Goal: Task Accomplishment & Management: Manage account settings

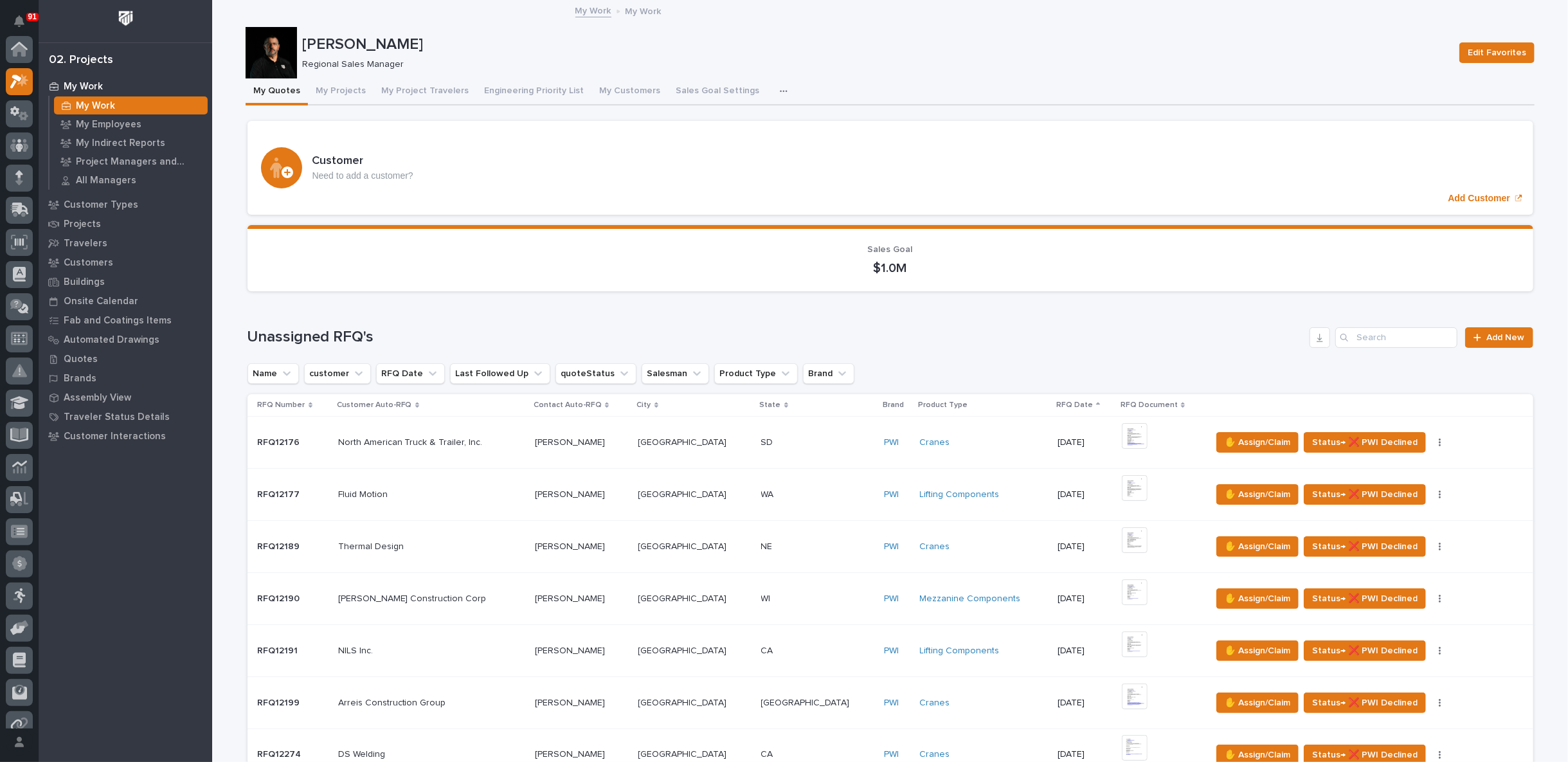
scroll to position [32, 0]
click at [94, 263] on p "Customers" at bounding box center [88, 263] width 50 height 12
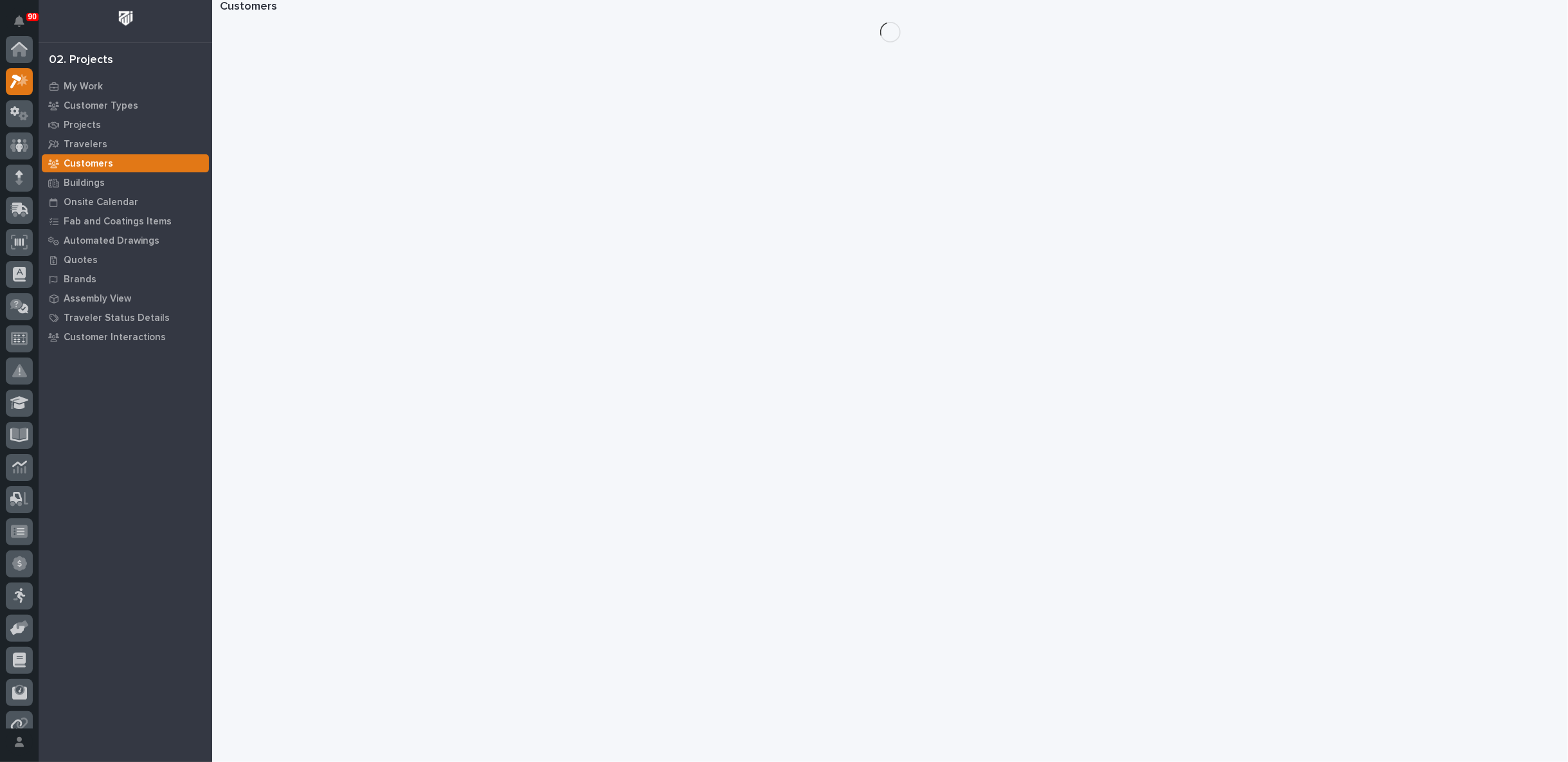
scroll to position [32, 0]
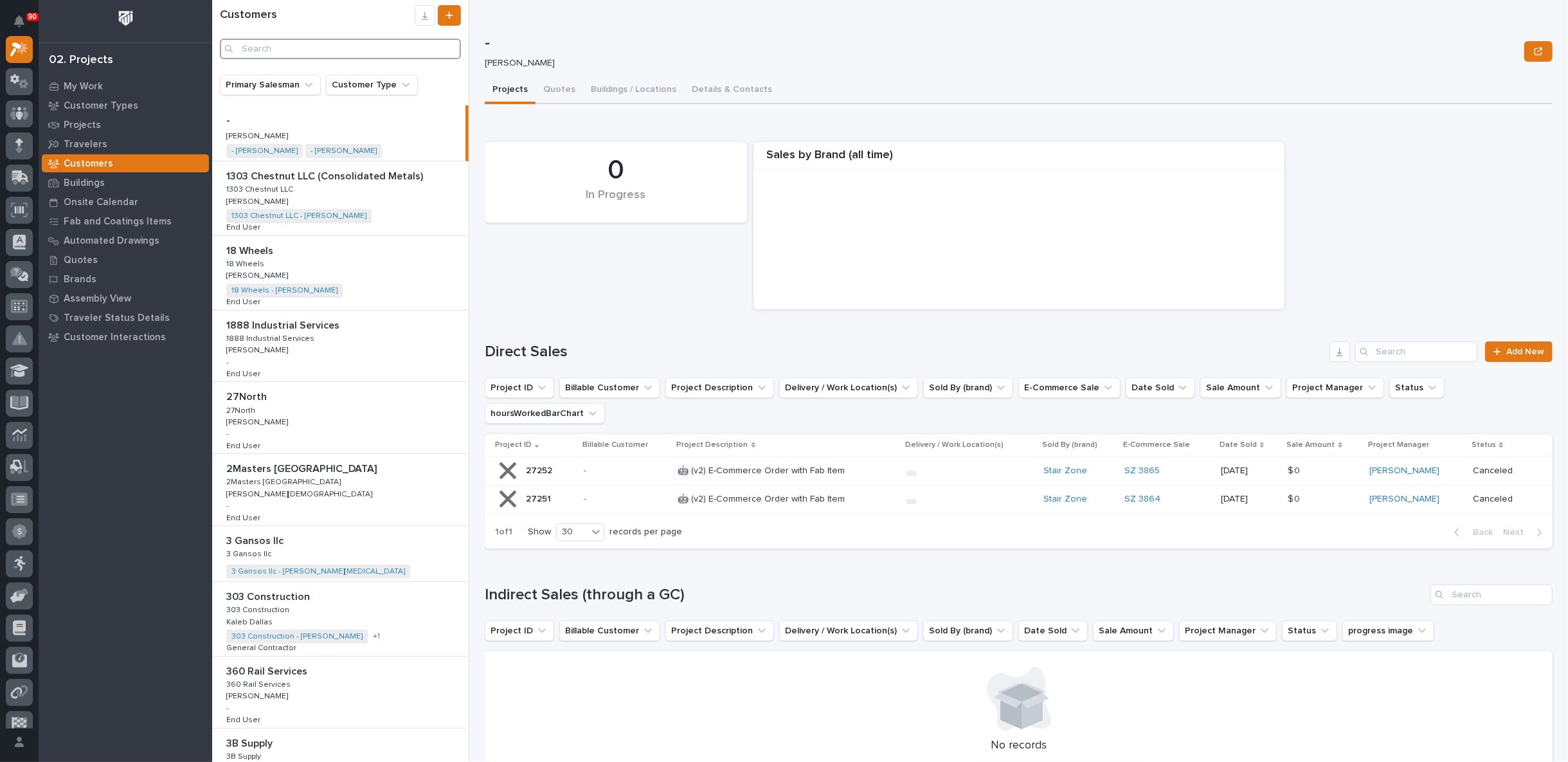
click at [273, 47] on input "Search" at bounding box center [341, 49] width 241 height 20
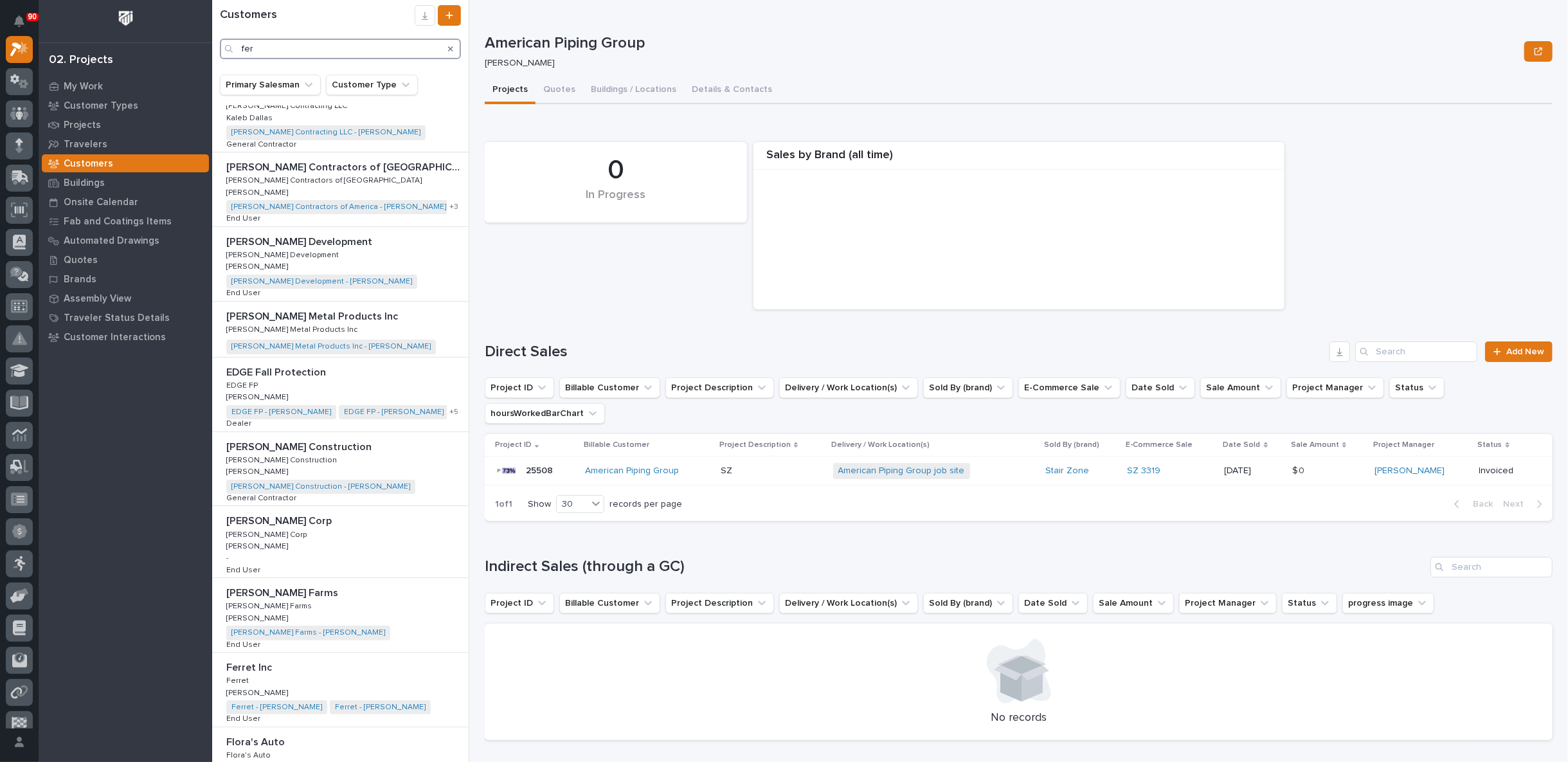
scroll to position [429, 0]
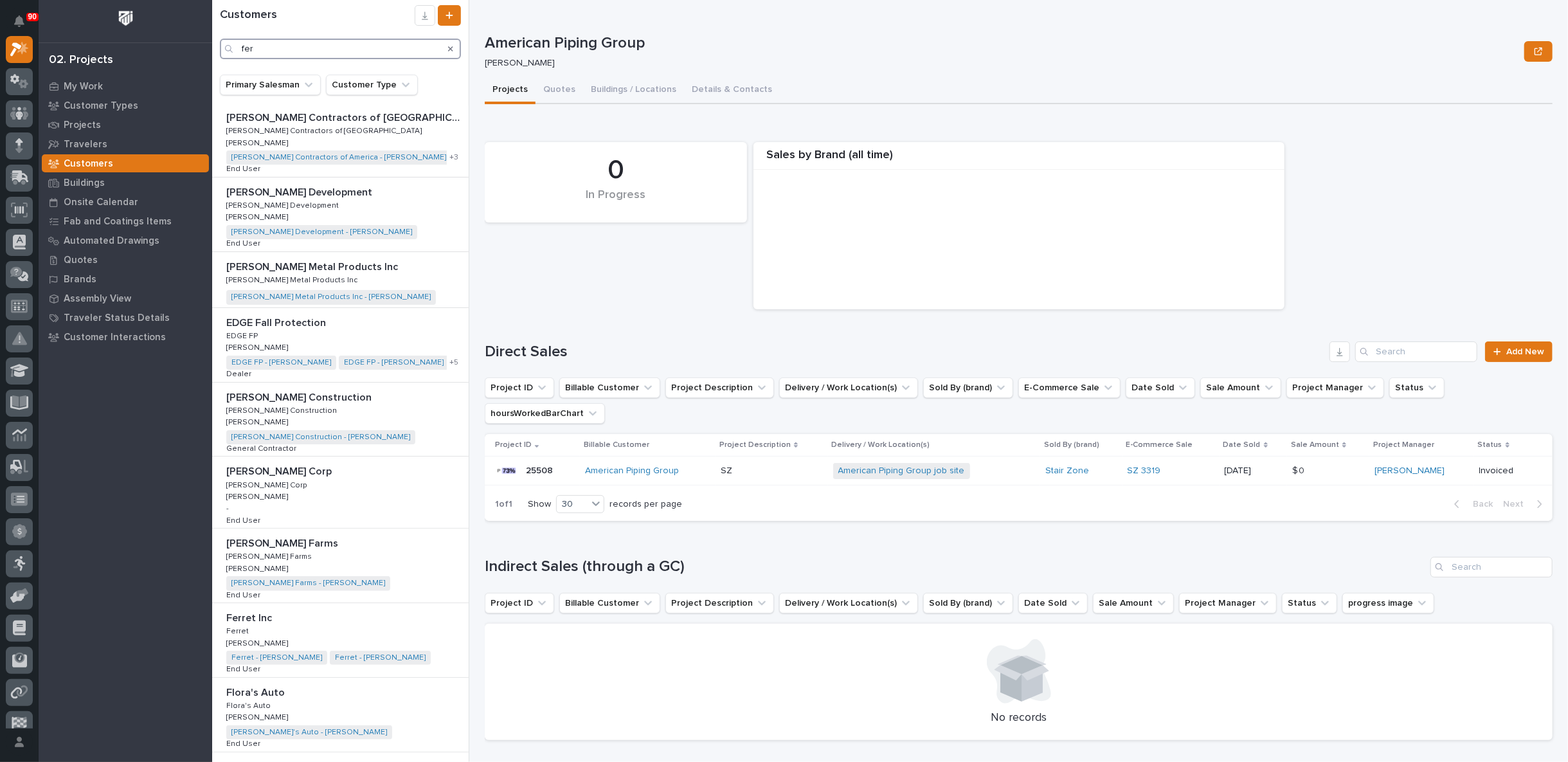
type input "fer"
click at [311, 554] on div "[PERSON_NAME] Farms [PERSON_NAME] Farms [PERSON_NAME] Farms [PERSON_NAME][GEOGR…" at bounding box center [340, 565] width 257 height 74
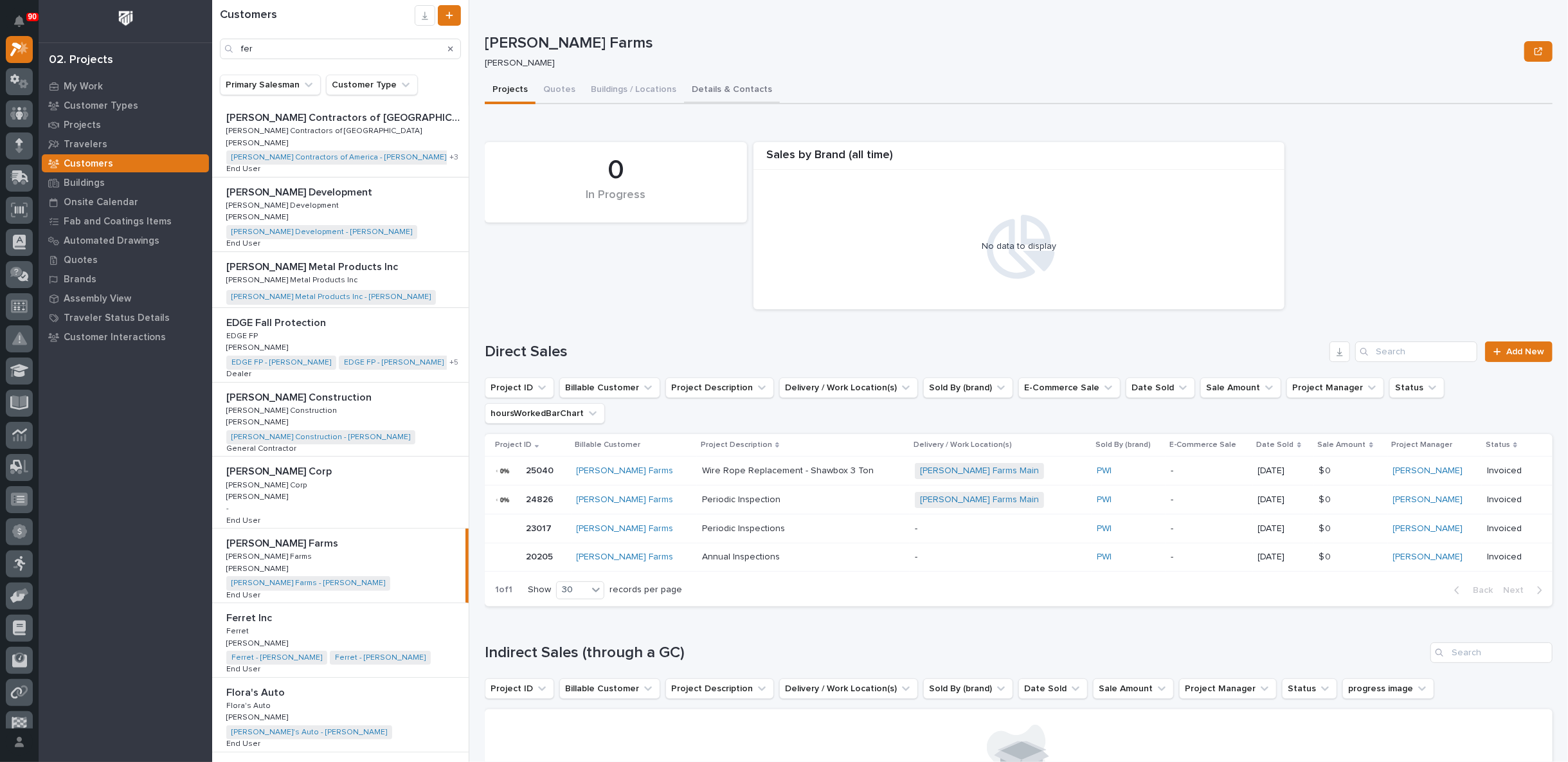
click at [717, 88] on button "Details & Contacts" at bounding box center [732, 91] width 96 height 27
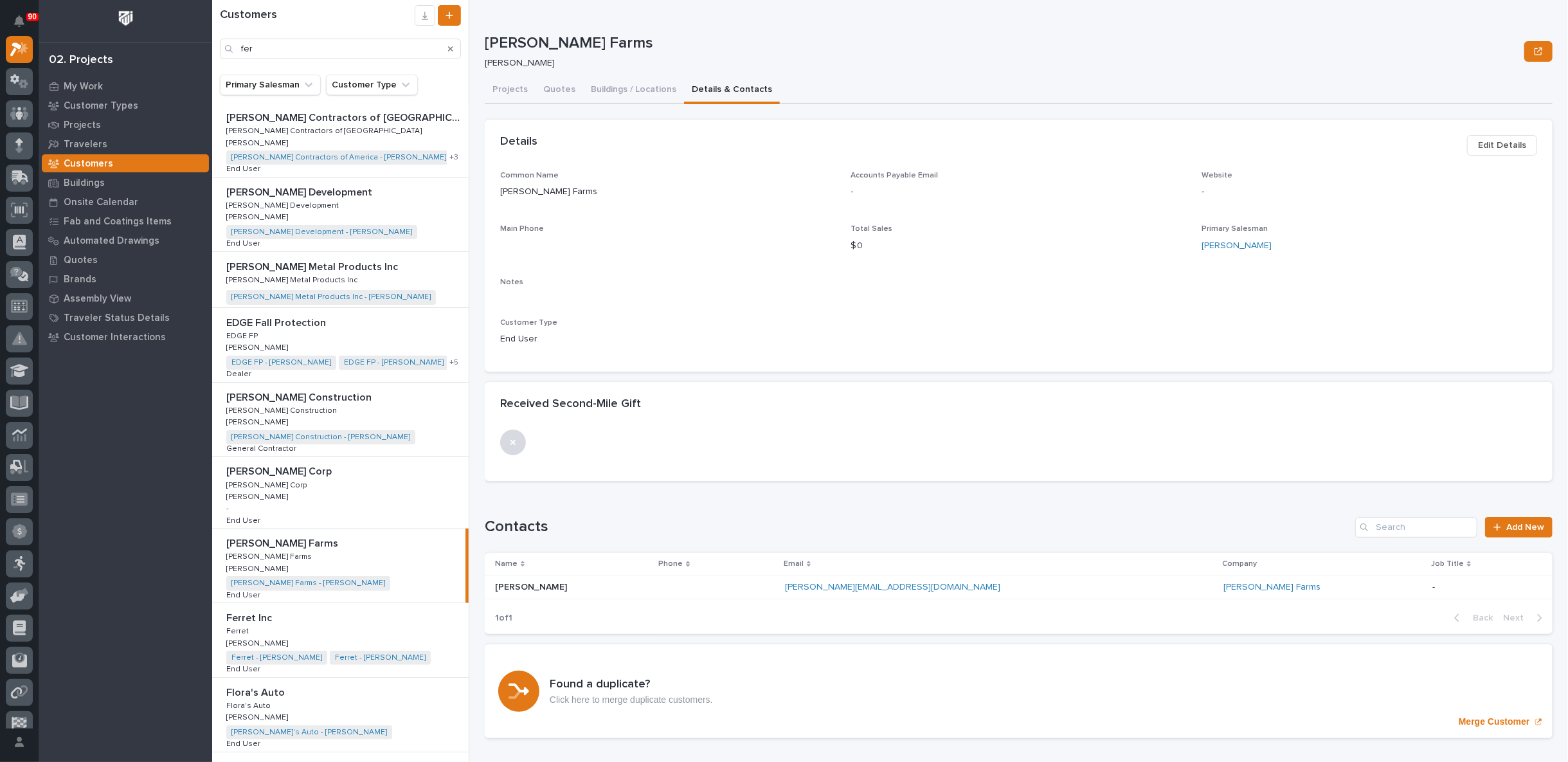
click at [1478, 142] on span "Edit Details" at bounding box center [1502, 145] width 48 height 15
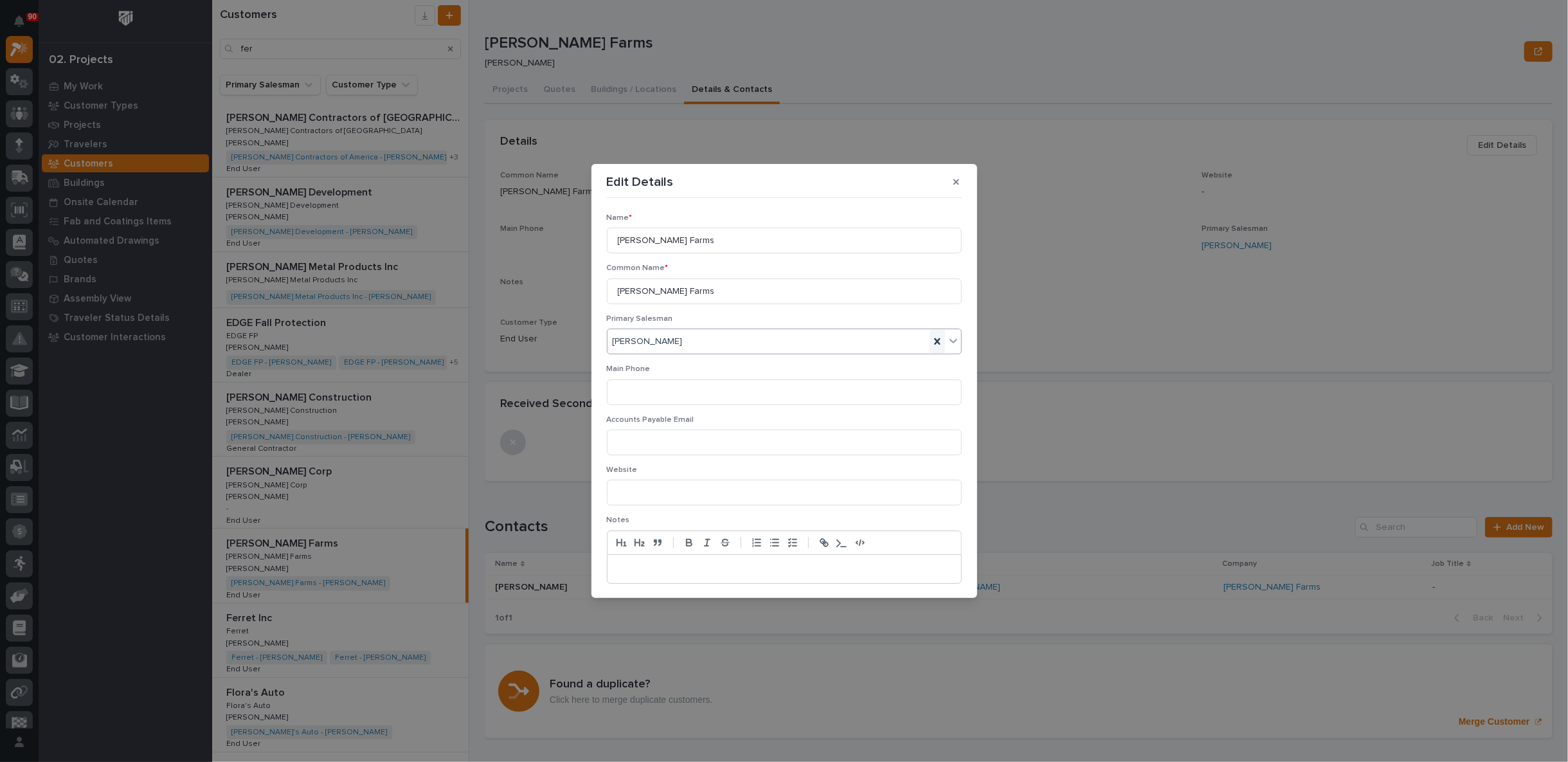
click at [932, 336] on icon at bounding box center [937, 342] width 13 height 13
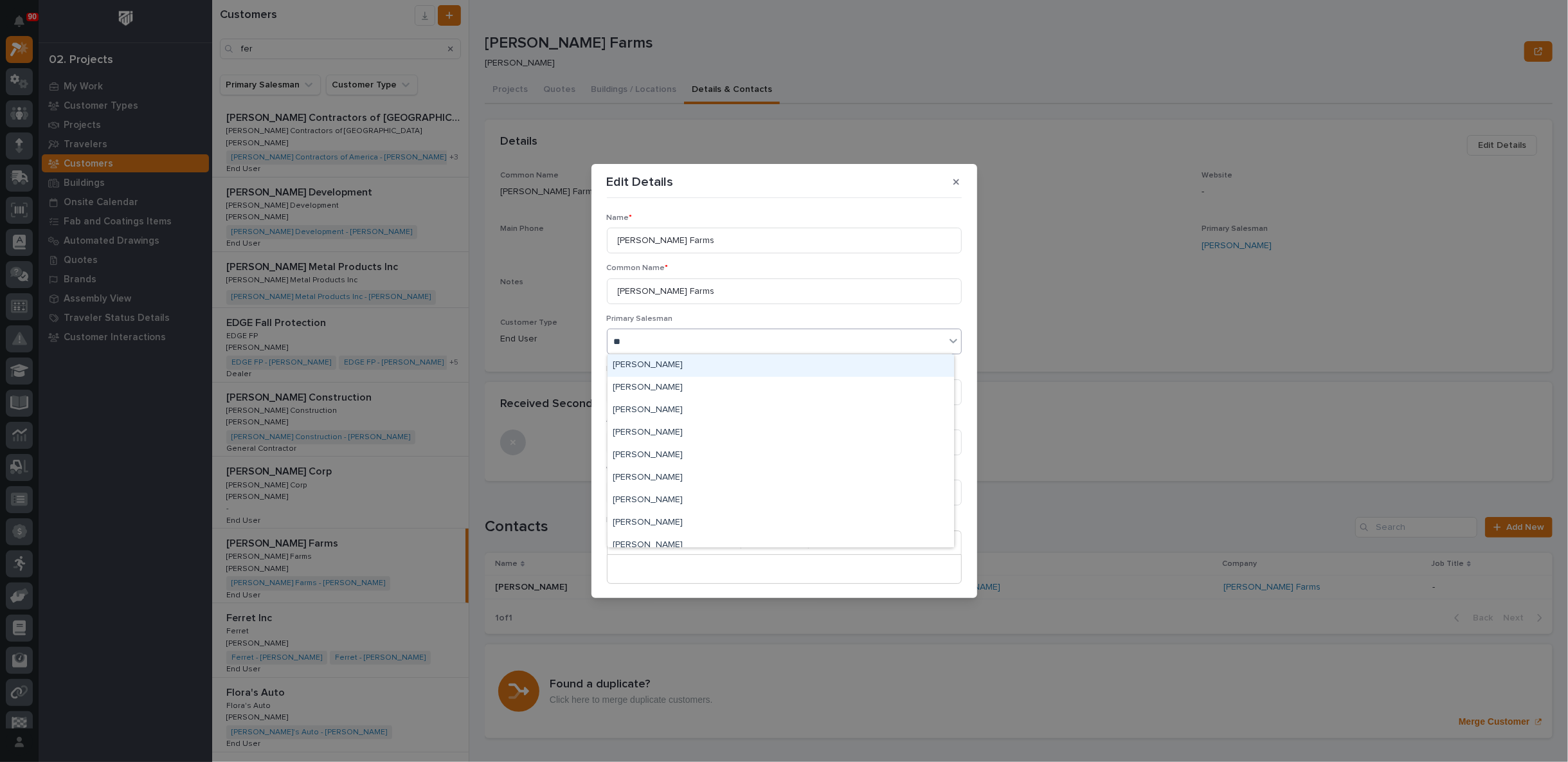
type input "***"
click at [667, 365] on div "[PERSON_NAME]" at bounding box center [781, 366] width 346 height 23
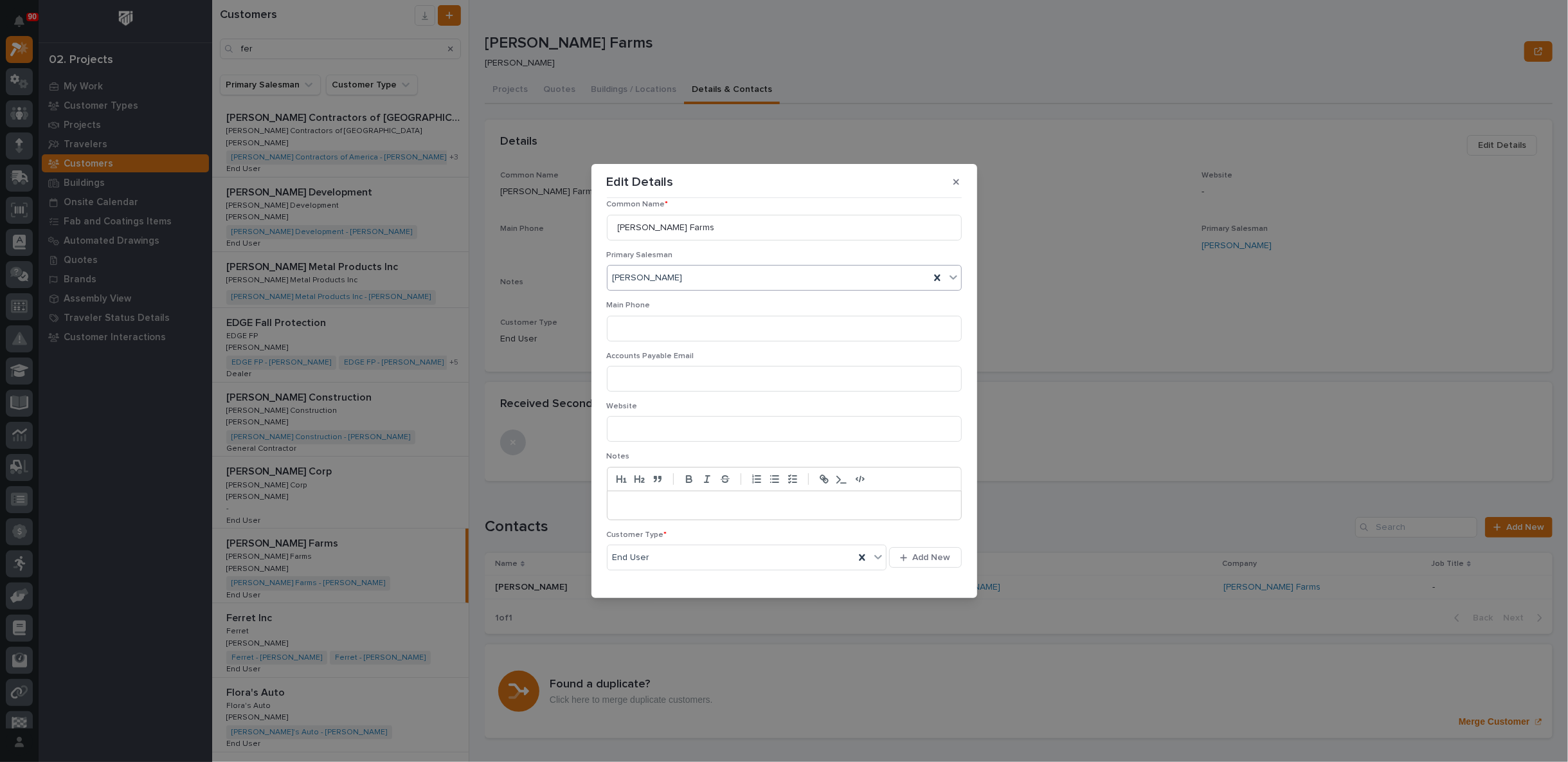
scroll to position [100, 0]
click at [936, 583] on button "Save" at bounding box center [933, 578] width 55 height 20
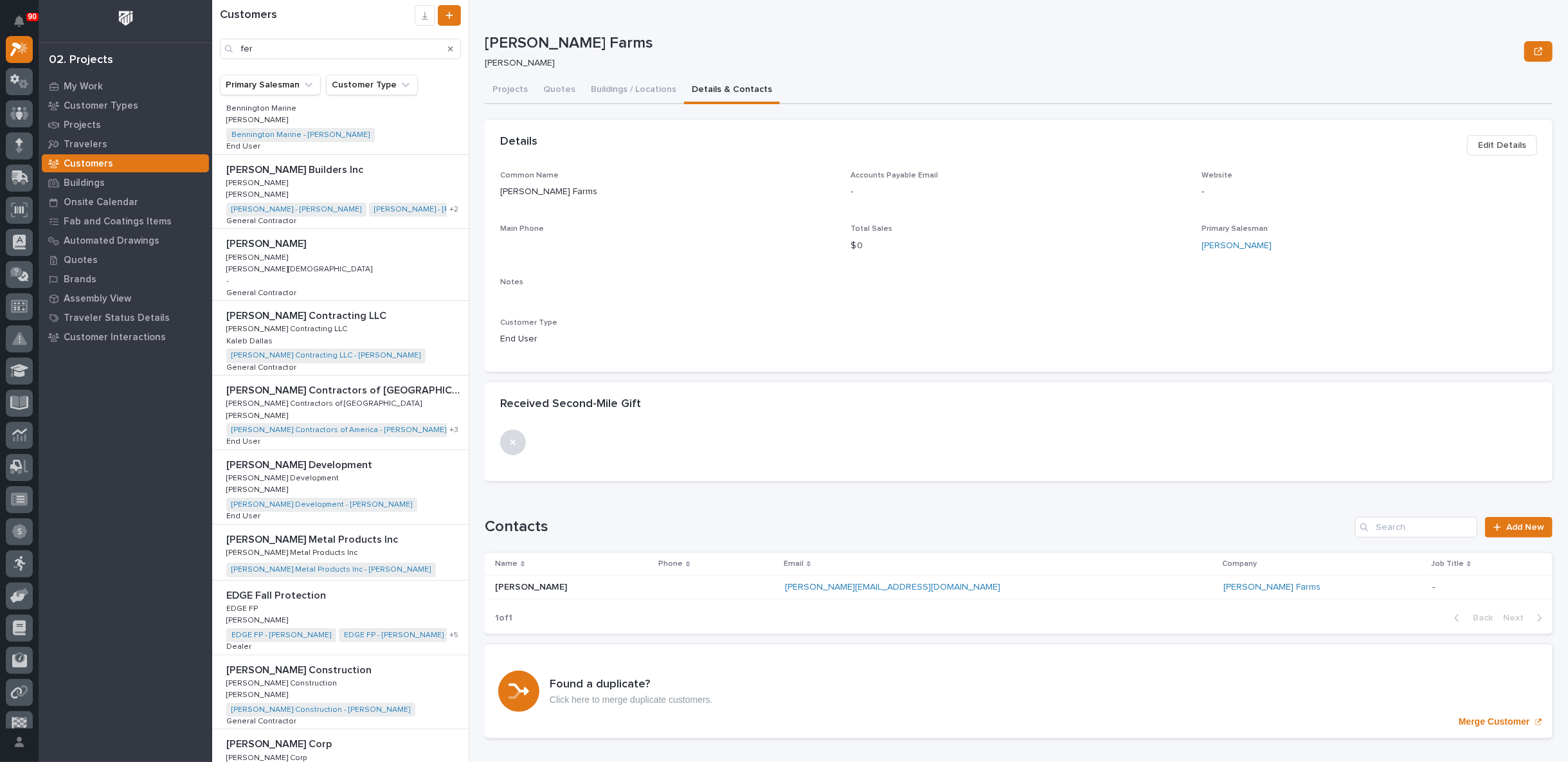
scroll to position [72, 0]
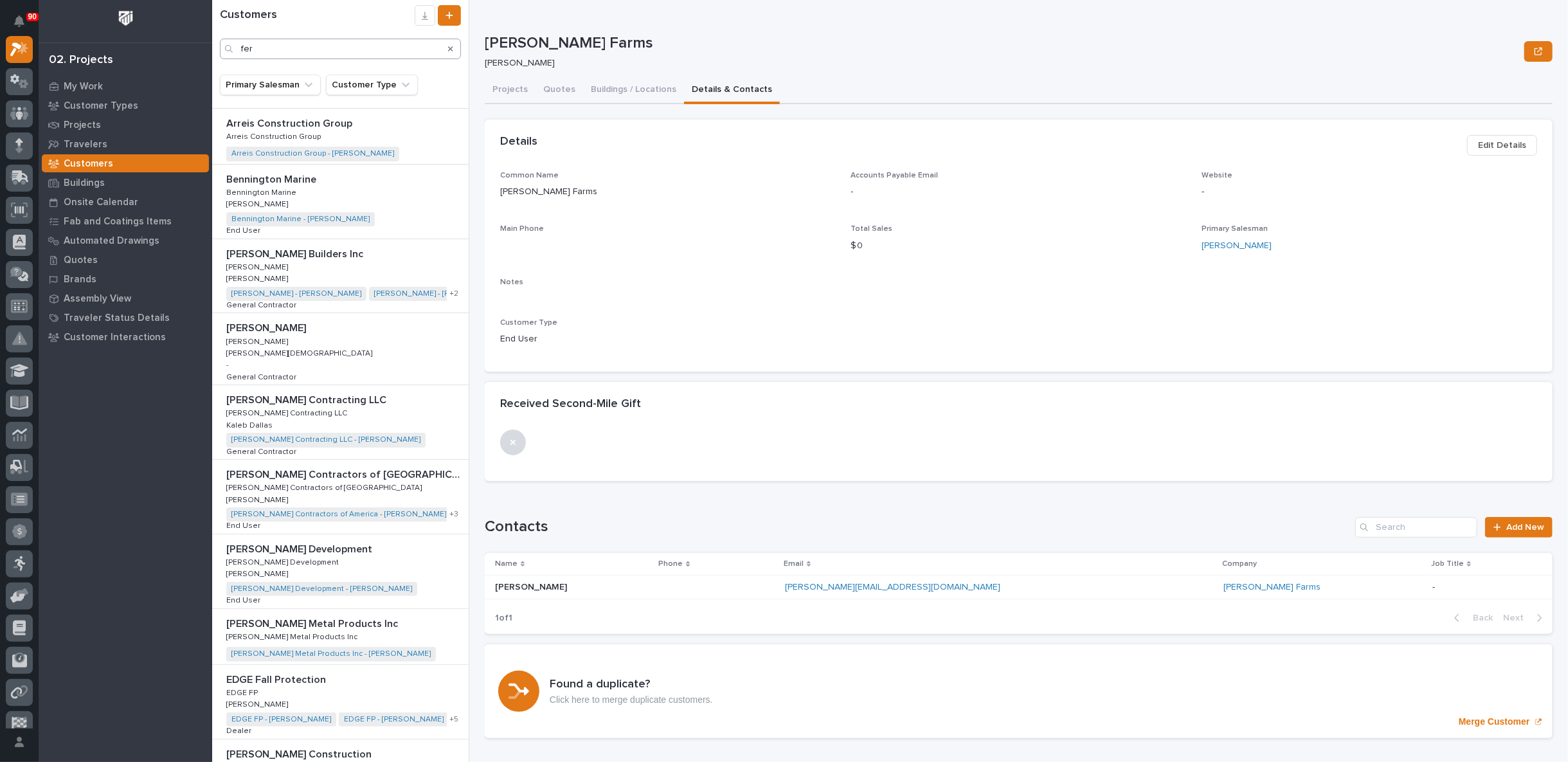
drag, startPoint x: 450, startPoint y: 50, endPoint x: 415, endPoint y: 49, distance: 35.0
click at [450, 49] on icon "Search" at bounding box center [450, 49] width 5 height 8
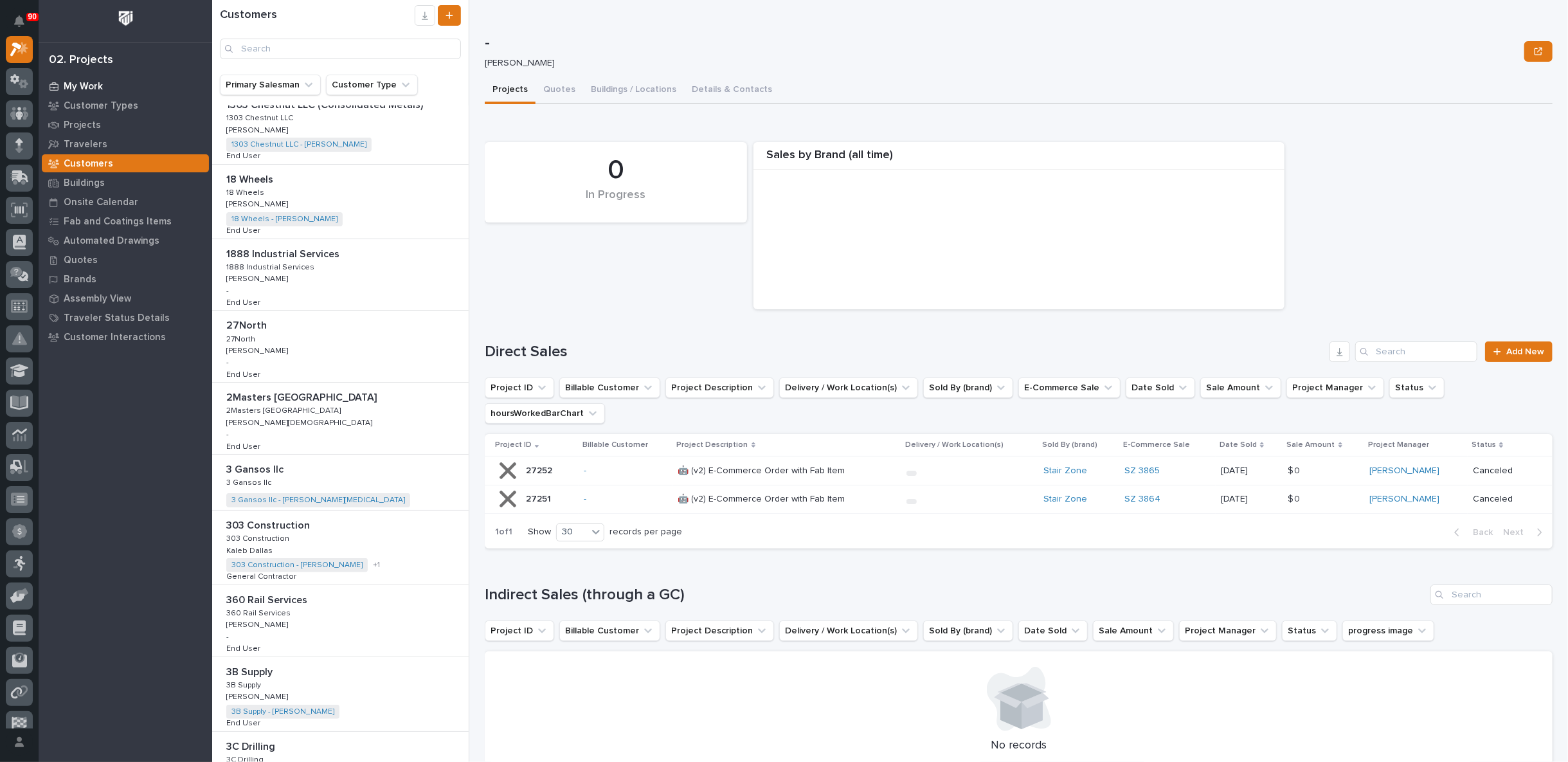
click at [91, 83] on p "My Work" at bounding box center [83, 87] width 39 height 12
